Goal: Information Seeking & Learning: Learn about a topic

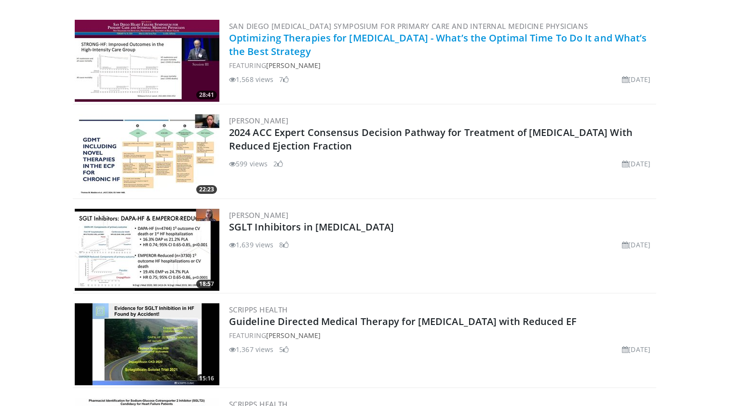
scroll to position [220, 0]
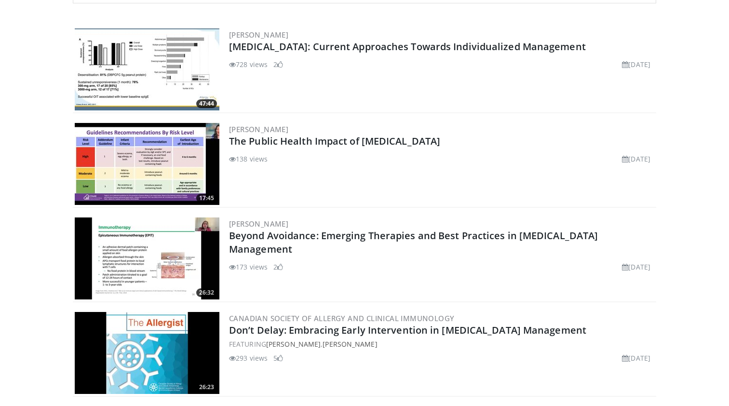
scroll to position [212, 0]
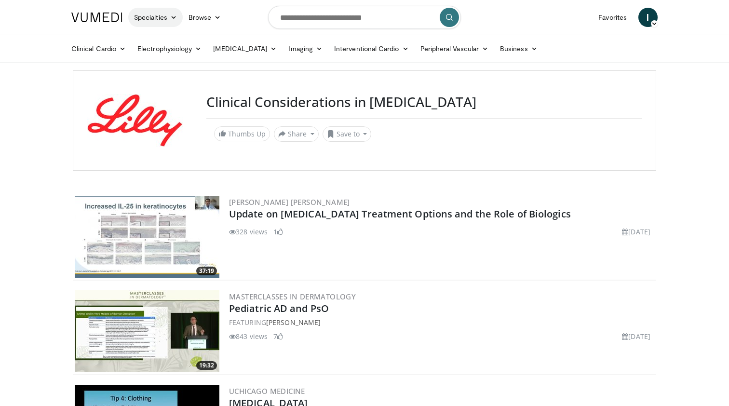
click at [165, 17] on link "Specialties" at bounding box center [155, 17] width 55 height 19
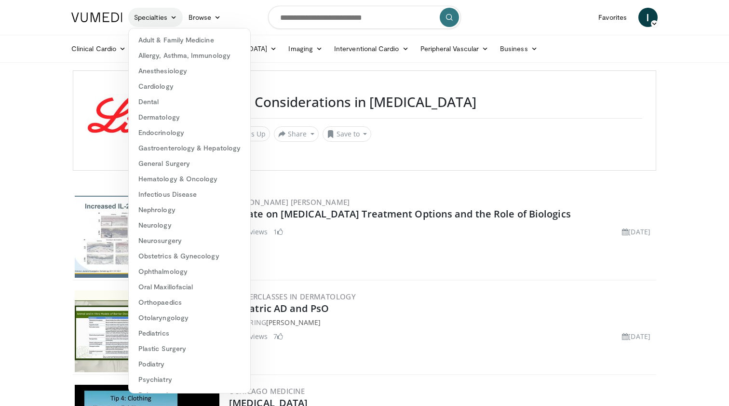
click at [165, 17] on link "Specialties" at bounding box center [155, 17] width 55 height 19
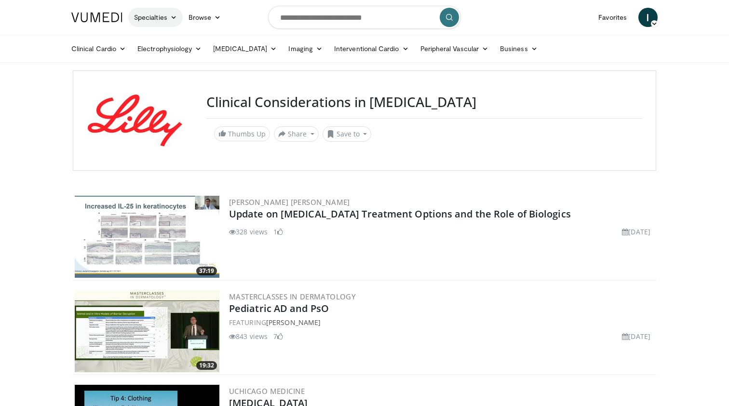
click at [166, 13] on link "Specialties" at bounding box center [155, 17] width 55 height 19
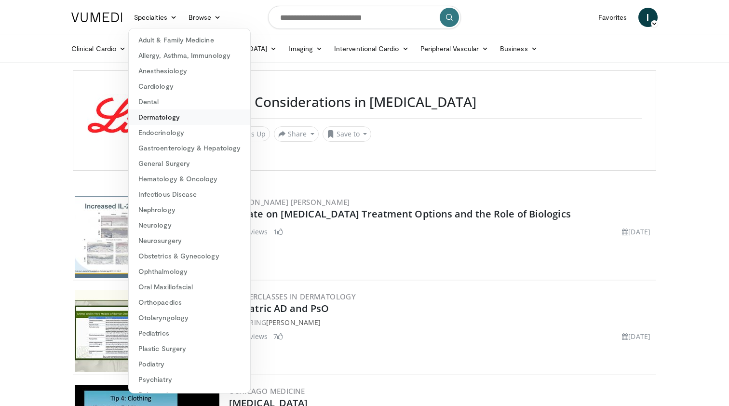
click at [166, 118] on link "Dermatology" at bounding box center [190, 116] width 122 height 15
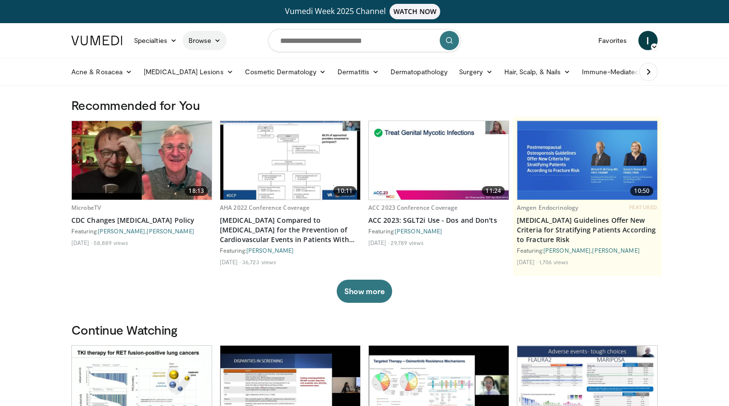
click at [219, 42] on icon at bounding box center [217, 40] width 7 height 7
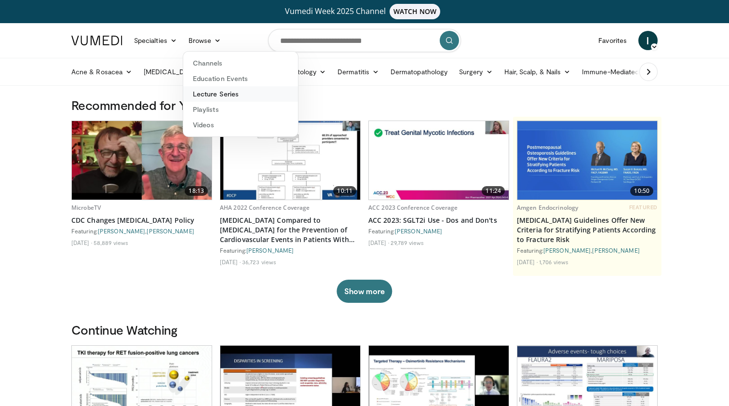
click at [234, 92] on link "Lecture Series" at bounding box center [240, 93] width 115 height 15
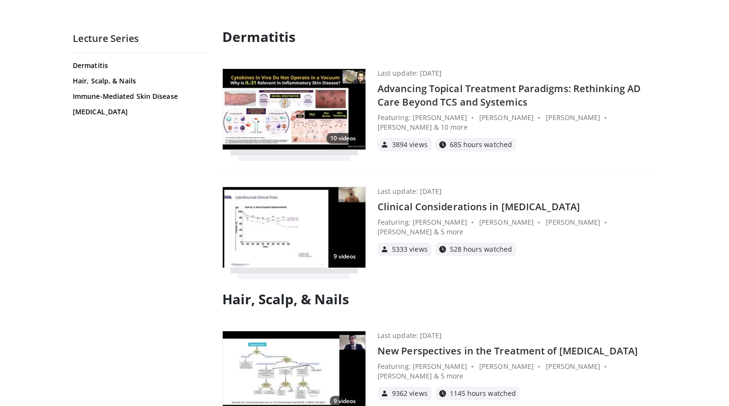
scroll to position [89, 0]
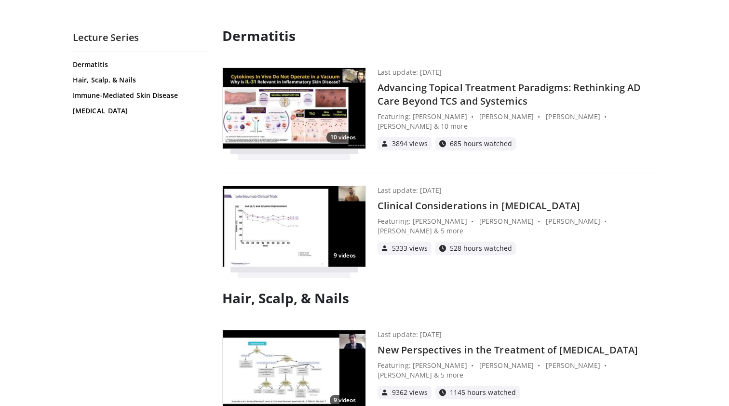
click at [277, 229] on img at bounding box center [294, 226] width 143 height 81
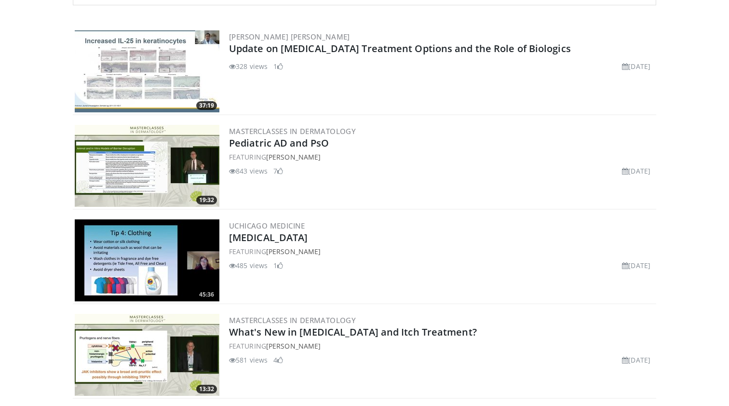
scroll to position [207, 0]
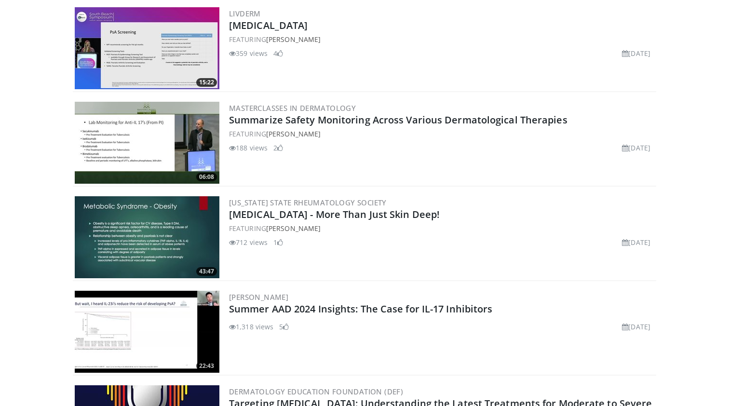
scroll to position [240, 0]
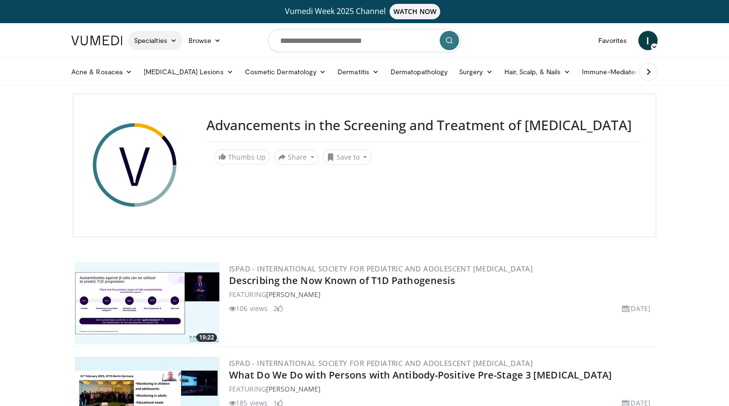
click at [172, 41] on icon at bounding box center [173, 40] width 7 height 7
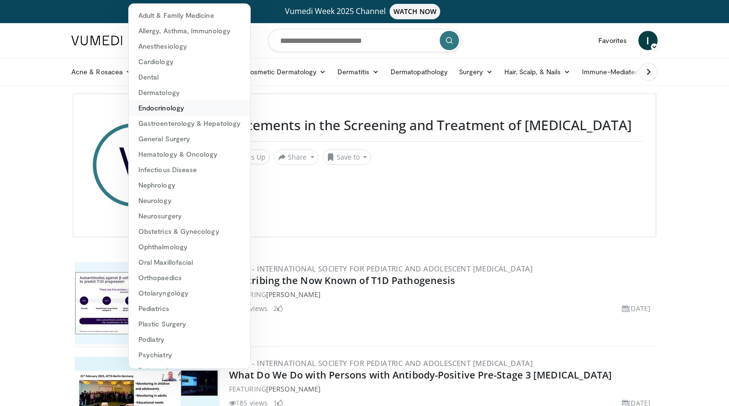
click at [169, 105] on link "Endocrinology" at bounding box center [190, 107] width 122 height 15
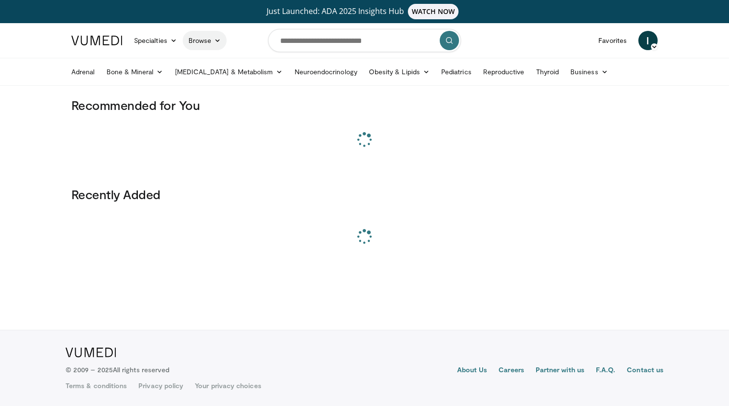
click at [215, 45] on link "Browse" at bounding box center [205, 40] width 44 height 19
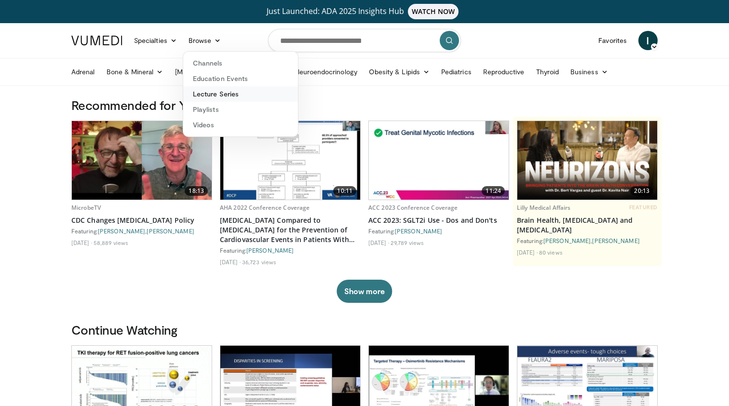
click at [216, 90] on link "Lecture Series" at bounding box center [240, 93] width 115 height 15
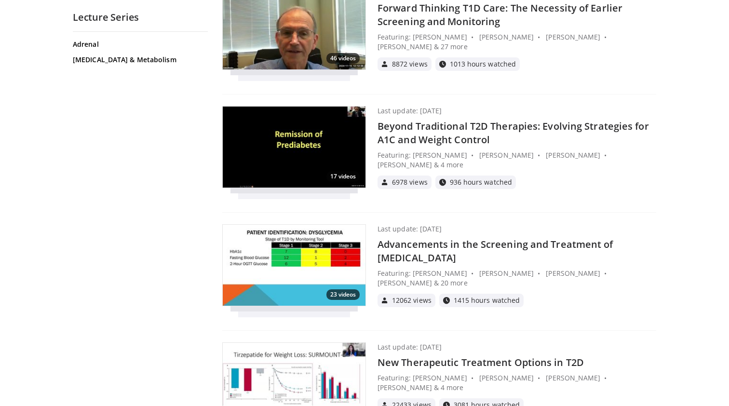
scroll to position [326, 0]
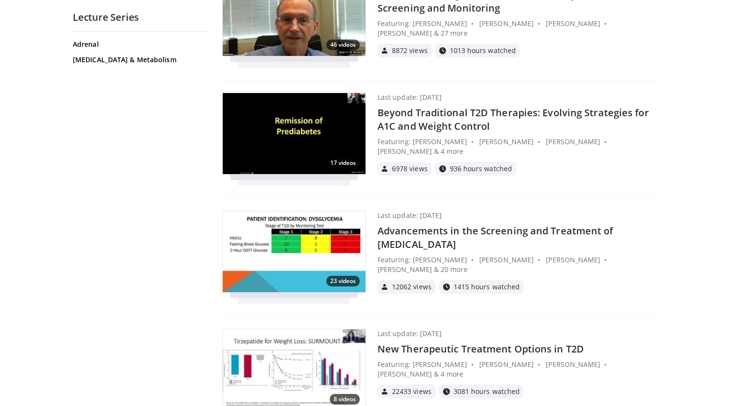
click at [302, 230] on img at bounding box center [294, 251] width 143 height 81
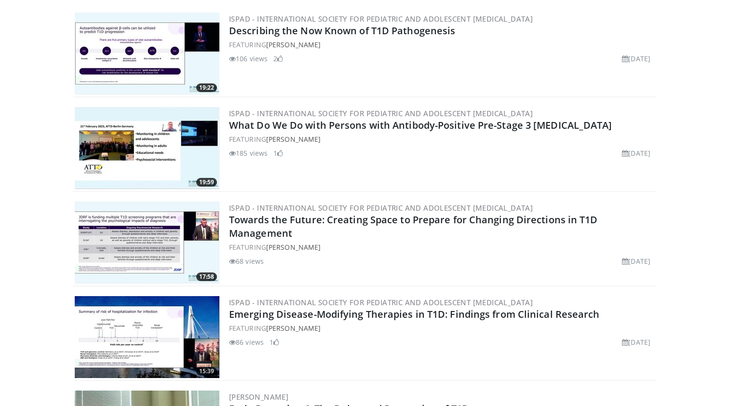
scroll to position [240, 0]
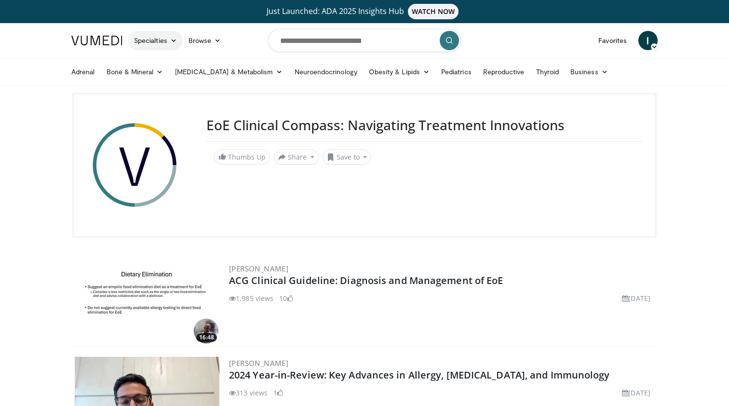
click at [168, 40] on link "Specialties" at bounding box center [155, 40] width 55 height 19
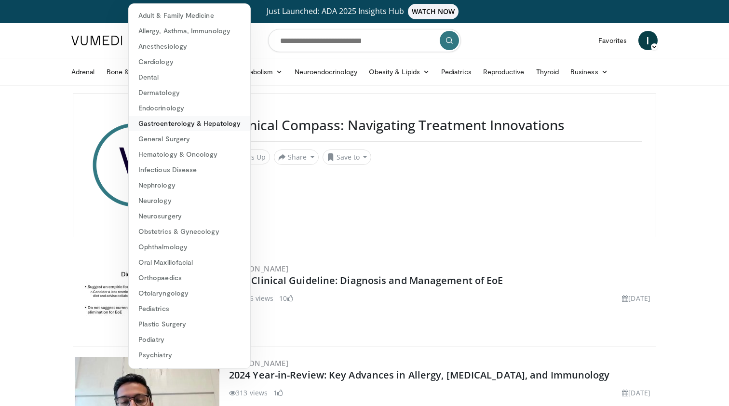
click at [204, 125] on link "Gastroenterology & Hepatology" at bounding box center [190, 123] width 122 height 15
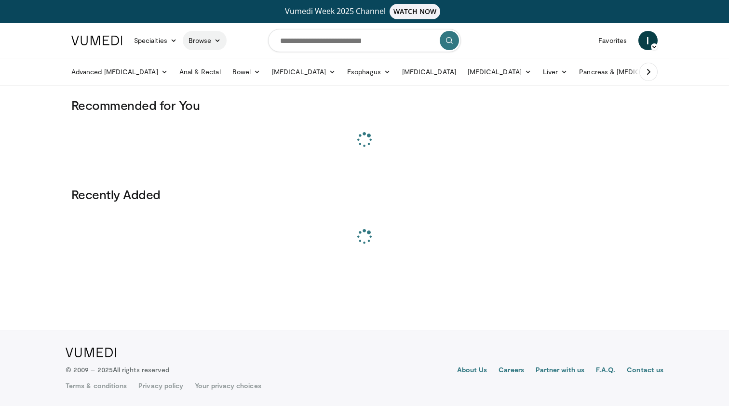
click at [218, 38] on icon at bounding box center [217, 40] width 7 height 7
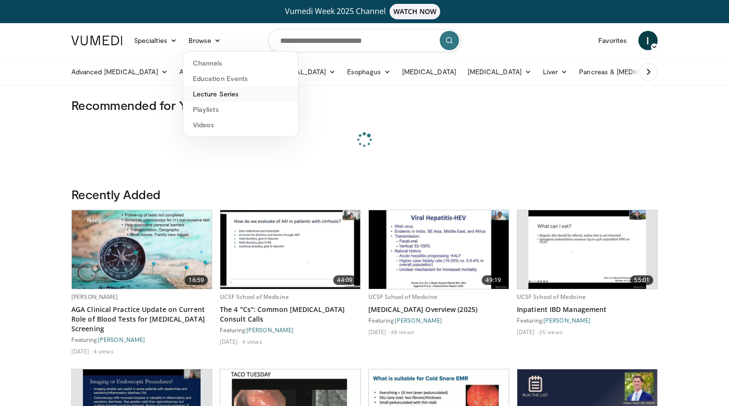
click at [224, 91] on link "Lecture Series" at bounding box center [240, 93] width 115 height 15
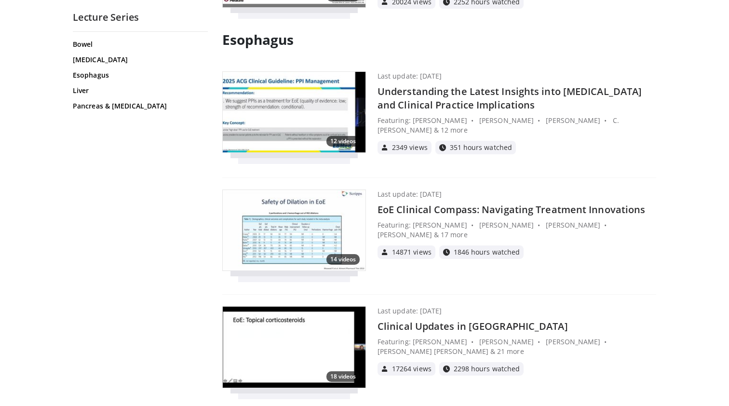
scroll to position [744, 0]
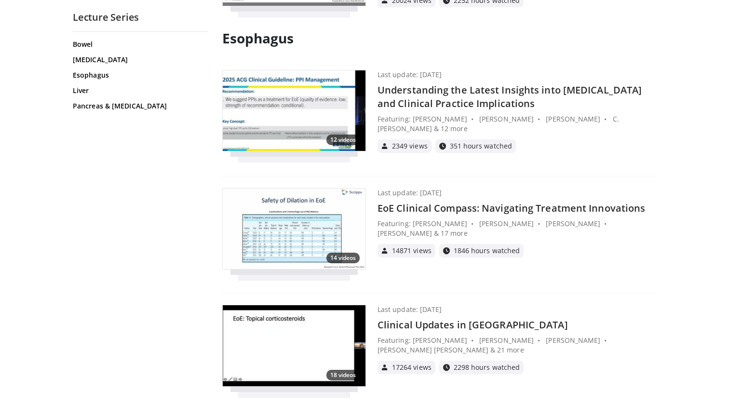
click at [280, 212] on img at bounding box center [294, 229] width 143 height 81
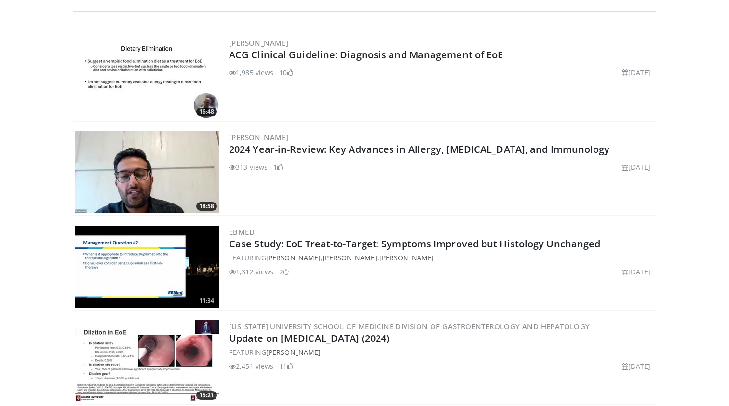
scroll to position [242, 0]
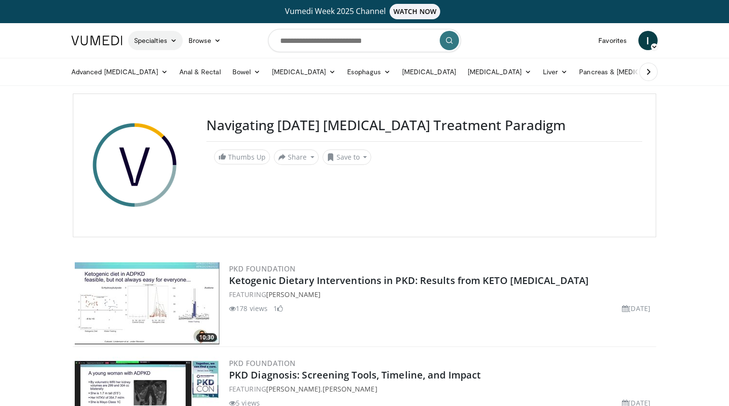
click at [169, 42] on link "Specialties" at bounding box center [155, 40] width 55 height 19
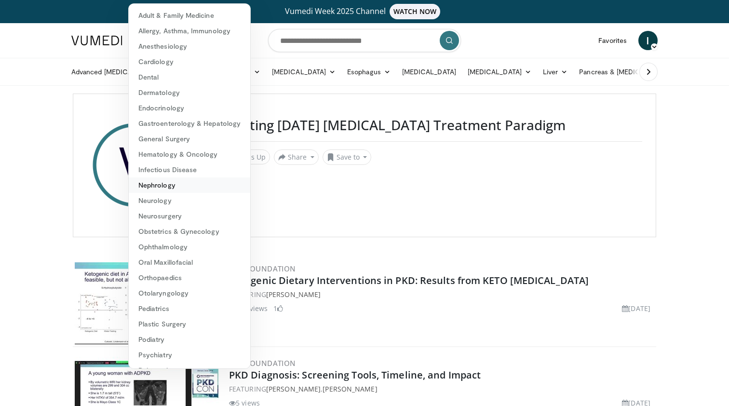
click at [193, 183] on link "Nephrology" at bounding box center [190, 184] width 122 height 15
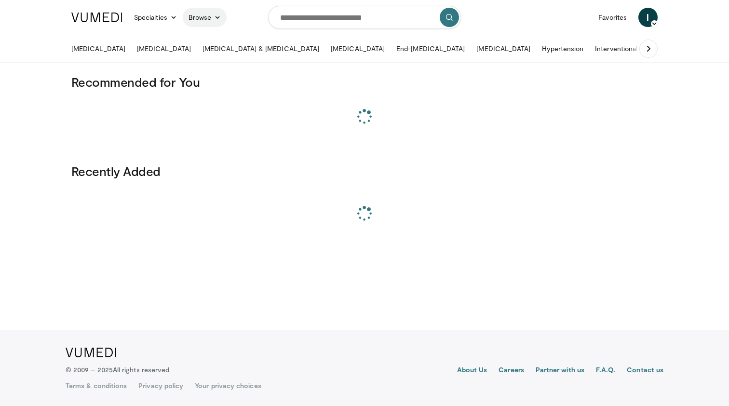
click at [214, 21] on link "Browse" at bounding box center [205, 17] width 44 height 19
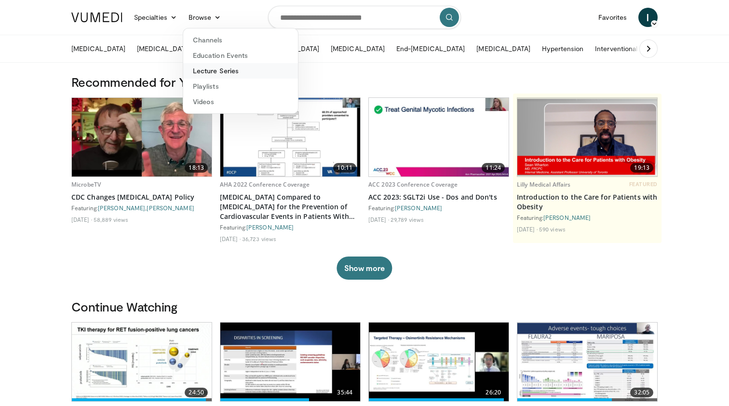
click at [216, 72] on link "Lecture Series" at bounding box center [240, 70] width 115 height 15
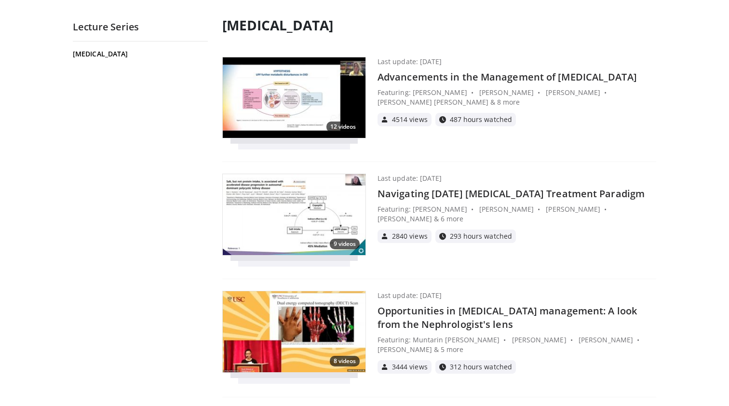
scroll to position [77, 0]
click at [521, 196] on h4 "Navigating [DATE] [MEDICAL_DATA] Treatment Paradigm" at bounding box center [517, 194] width 279 height 14
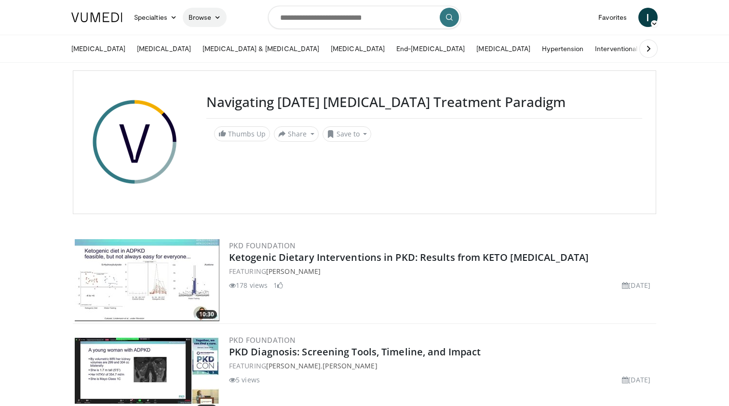
click at [211, 22] on link "Browse" at bounding box center [205, 17] width 44 height 19
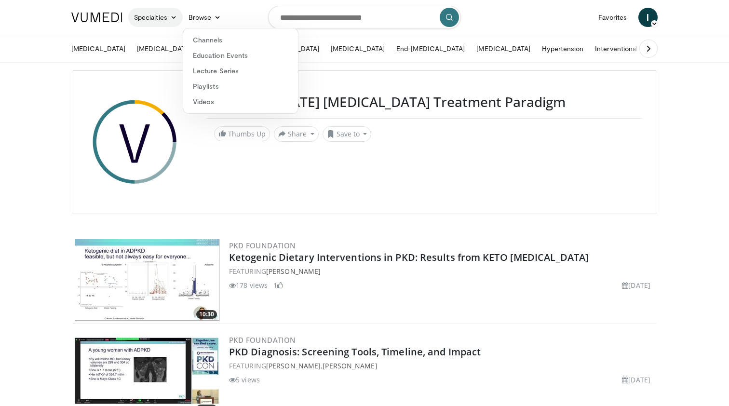
click at [167, 21] on link "Specialties" at bounding box center [155, 17] width 55 height 19
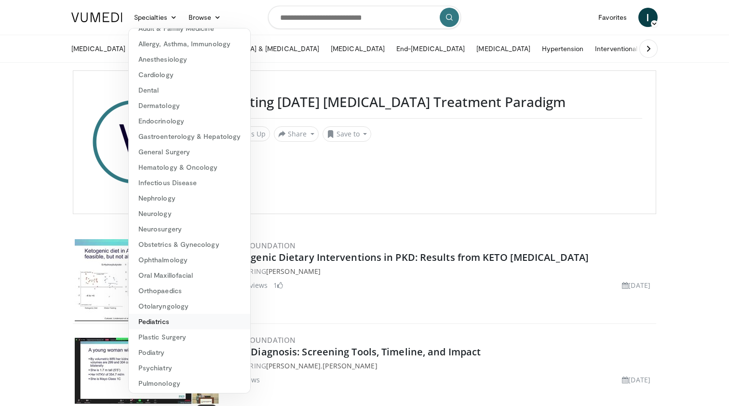
scroll to position [15, 0]
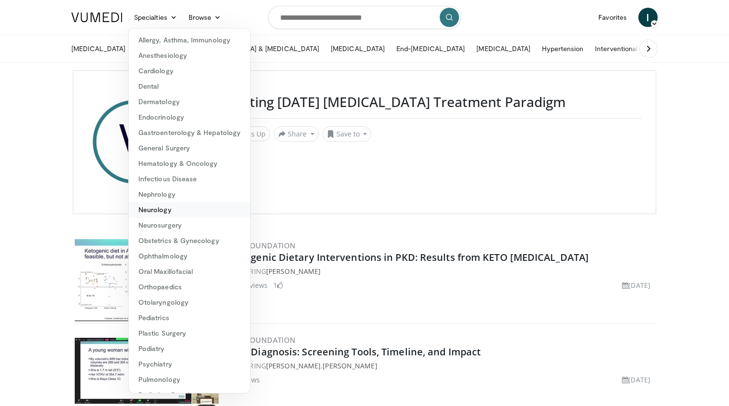
click at [206, 212] on link "Neurology" at bounding box center [190, 209] width 122 height 15
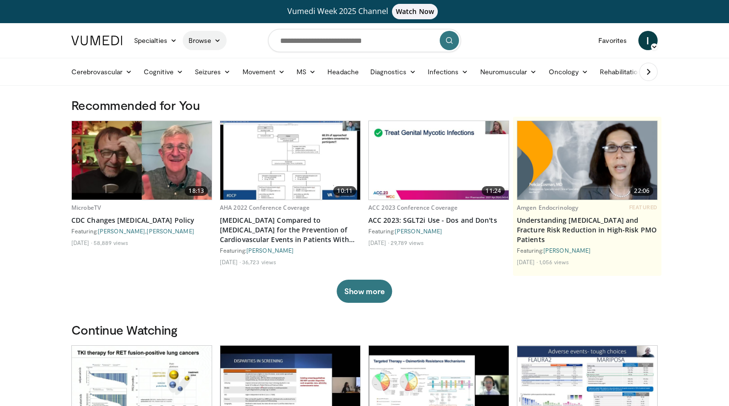
click at [206, 41] on link "Browse" at bounding box center [205, 40] width 44 height 19
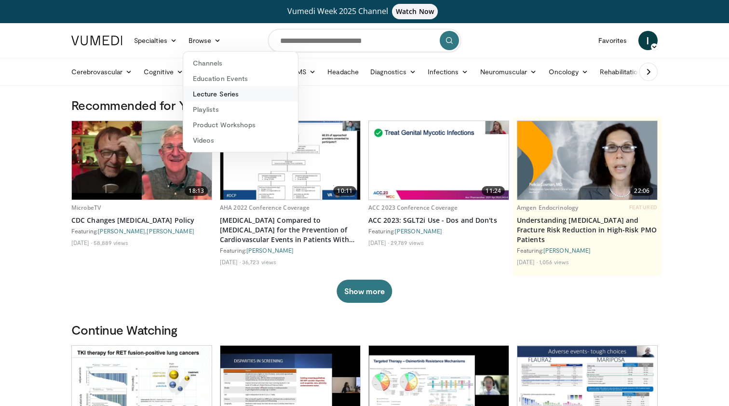
click at [218, 92] on link "Lecture Series" at bounding box center [240, 93] width 115 height 15
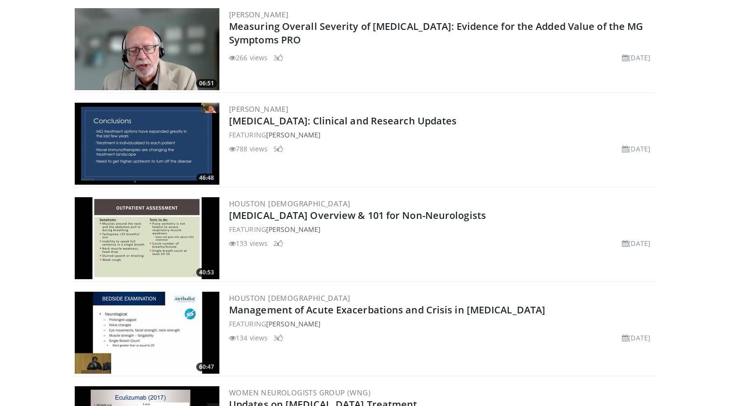
scroll to position [257, 0]
